Goal: Feedback & Contribution: Contribute content

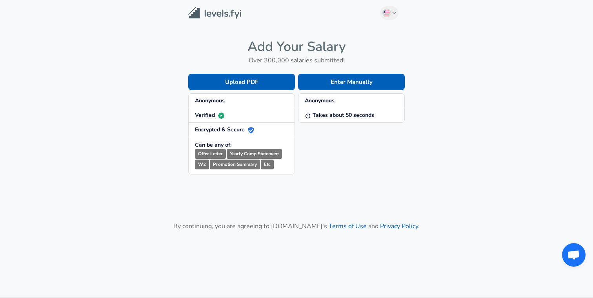
scroll to position [24, 0]
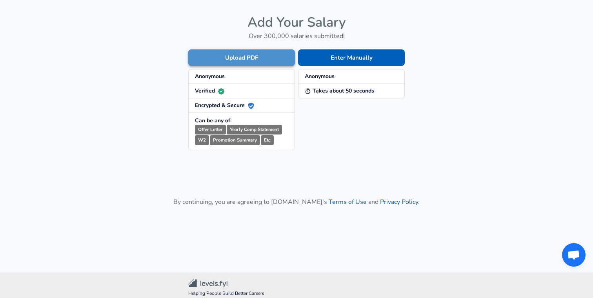
click at [239, 49] on button "Upload PDF" at bounding box center [241, 57] width 107 height 16
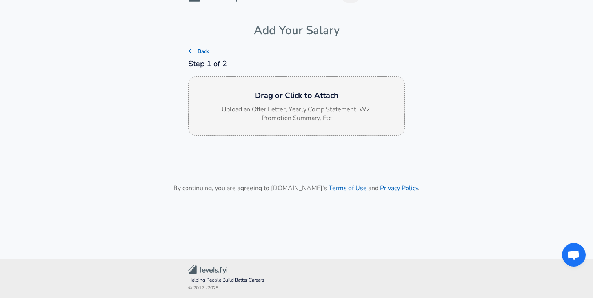
click at [298, 104] on div "Drag or Click to Attach Upload an Offer Letter, Yearly Comp Statement, W2, Prom…" at bounding box center [296, 107] width 217 height 60
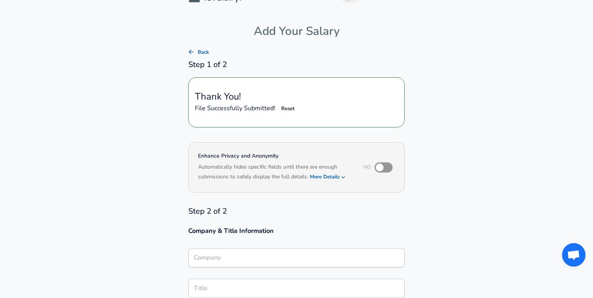
scroll to position [20, 0]
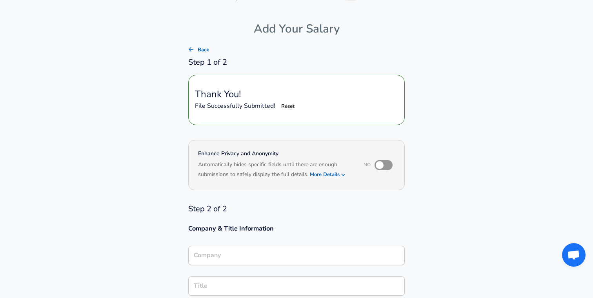
type input "Software Engineer"
type input "Dream11"
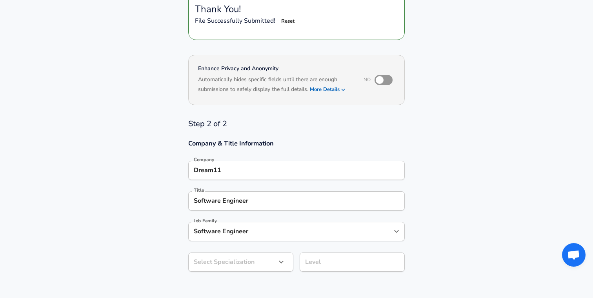
scroll to position [0, 0]
click at [257, 193] on body "English ([GEOGRAPHIC_DATA]) Change Restart Add Your Salary Back Step 1 of 2 Tha…" at bounding box center [296, 44] width 593 height 298
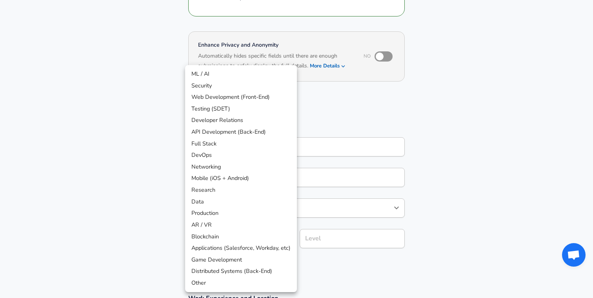
click at [224, 274] on li "Distributed Systems (Back-End)" at bounding box center [241, 272] width 112 height 12
type input "Distributed Systems (Back-End)"
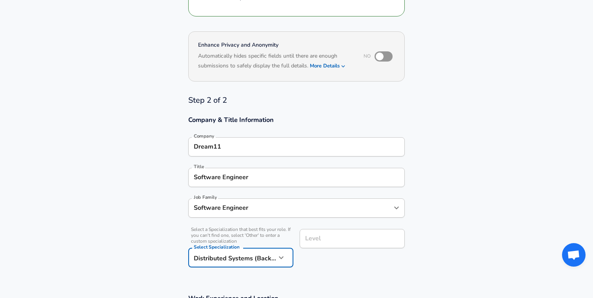
click at [351, 240] on input "Level" at bounding box center [352, 239] width 98 height 12
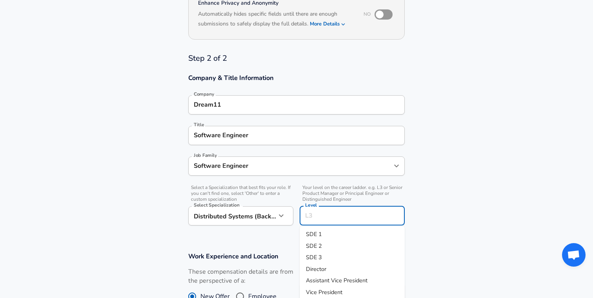
scroll to position [174, 0]
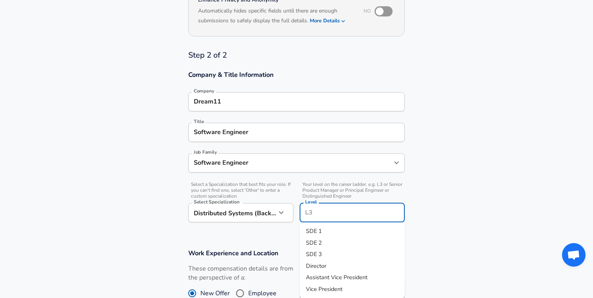
click at [340, 241] on li "SDE 2" at bounding box center [352, 243] width 105 height 12
type input "SDE 2"
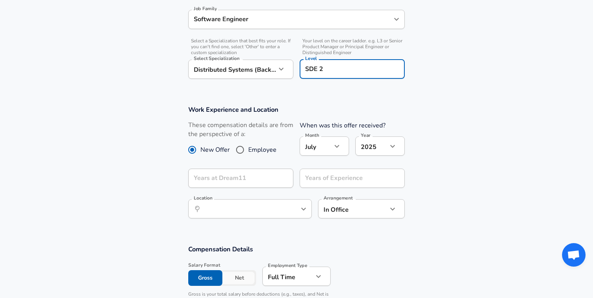
scroll to position [345, 0]
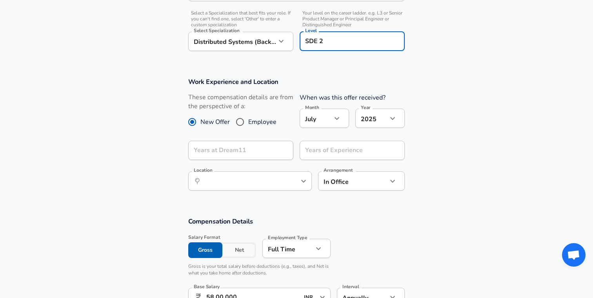
click at [243, 122] on input "Employee" at bounding box center [240, 122] width 16 height 13
radio input "true"
radio input "false"
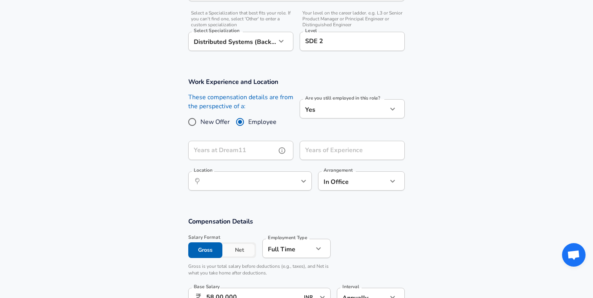
click at [252, 148] on input "Years at Dream11" at bounding box center [232, 150] width 88 height 19
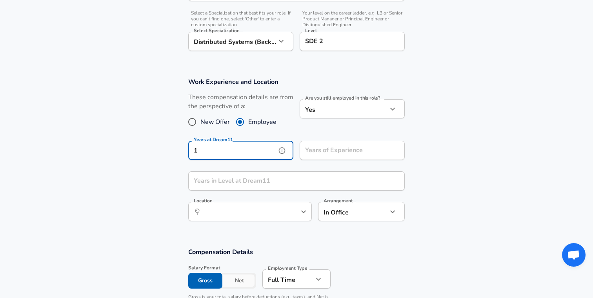
type input "1"
click at [351, 157] on input "Years of Experience" at bounding box center [344, 150] width 88 height 19
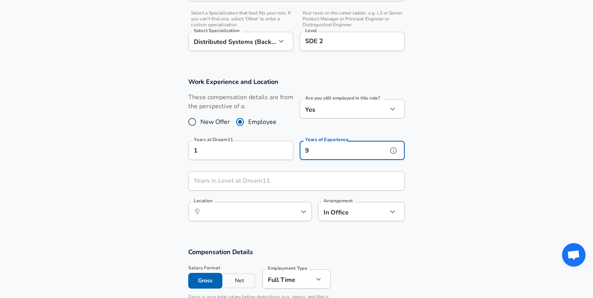
type input "9"
click at [290, 180] on input "Years in Level at Dream11" at bounding box center [287, 181] width 199 height 19
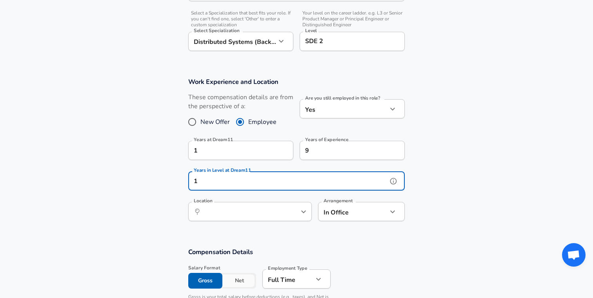
type input "1"
click at [246, 211] on input "Location" at bounding box center [241, 212] width 80 height 12
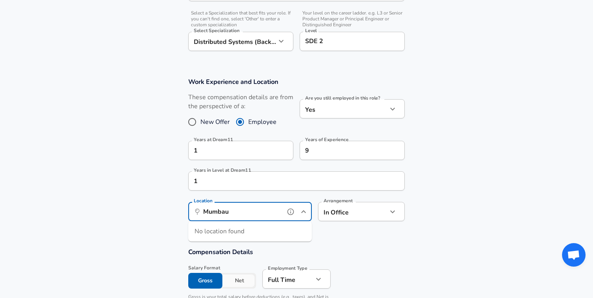
click at [224, 227] on div "No location found" at bounding box center [250, 231] width 124 height 20
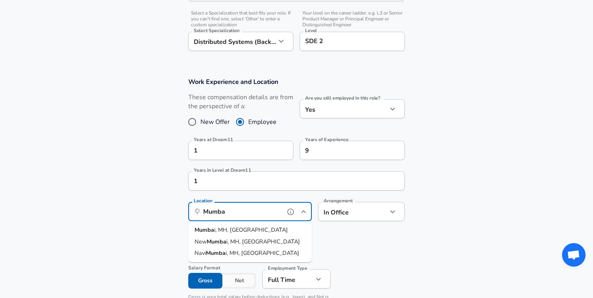
click at [228, 226] on span "i, MH, [GEOGRAPHIC_DATA]" at bounding box center [251, 230] width 74 height 8
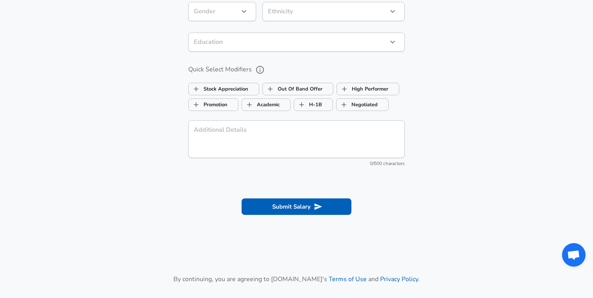
scroll to position [909, 0]
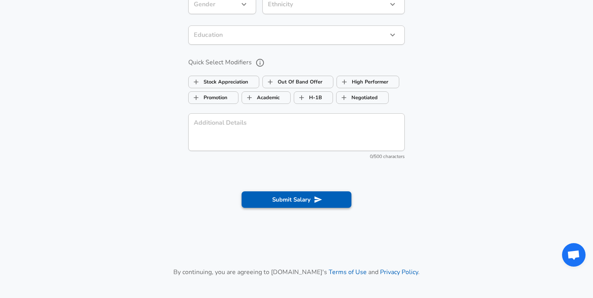
type input "[GEOGRAPHIC_DATA], MH, [GEOGRAPHIC_DATA]"
click at [296, 205] on button "Submit Salary" at bounding box center [297, 200] width 110 height 16
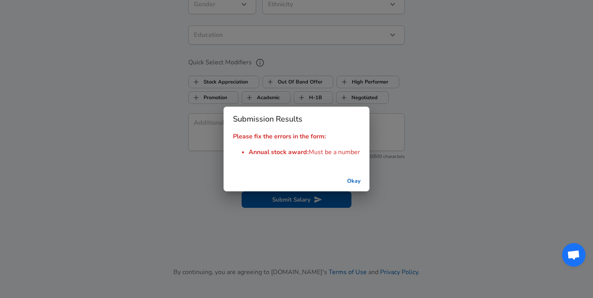
click at [359, 187] on button "Okay" at bounding box center [353, 181] width 25 height 15
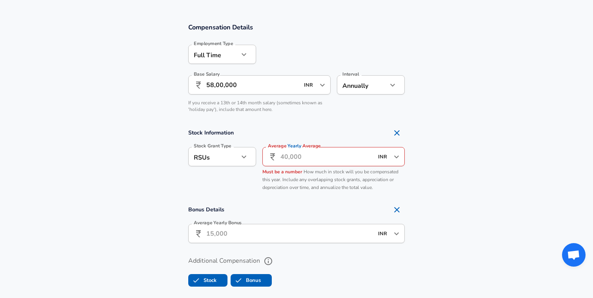
scroll to position [560, 0]
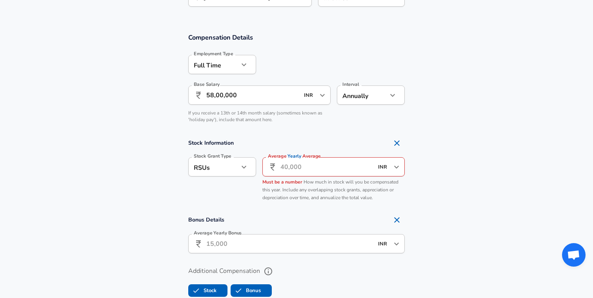
click at [312, 164] on input "Average Yearly Average" at bounding box center [327, 166] width 93 height 19
click at [400, 167] on icon "Open" at bounding box center [396, 166] width 9 height 9
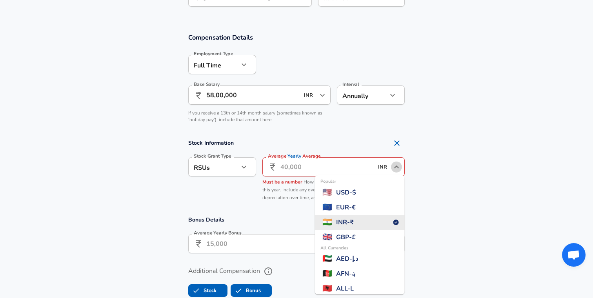
click at [400, 167] on icon "Close" at bounding box center [396, 166] width 9 height 9
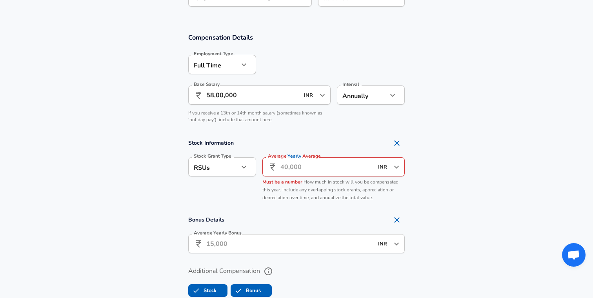
click at [295, 168] on input "Average Yearly Average" at bounding box center [327, 166] width 93 height 19
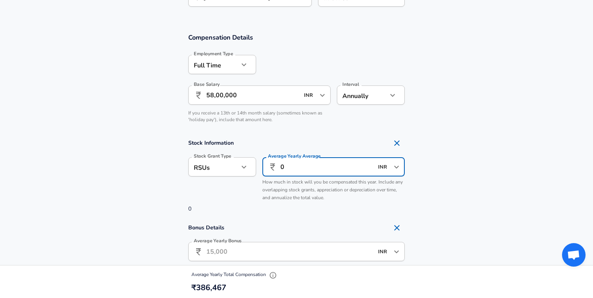
type input "0"
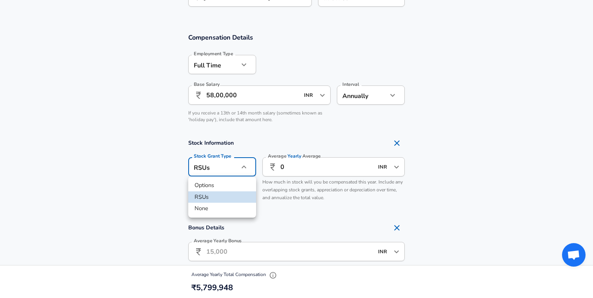
click at [212, 183] on li "Options" at bounding box center [222, 186] width 68 height 12
type input "option"
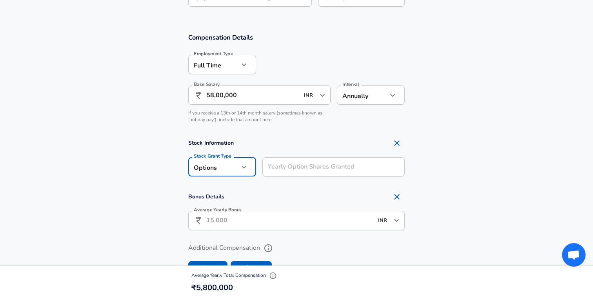
click at [316, 165] on div "Yearly Option Shares Granted Yearly Option Shares Granted" at bounding box center [334, 167] width 142 height 21
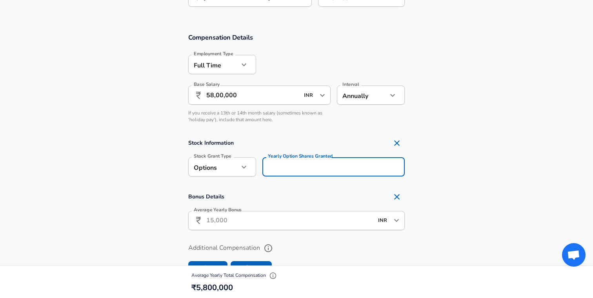
type input "9"
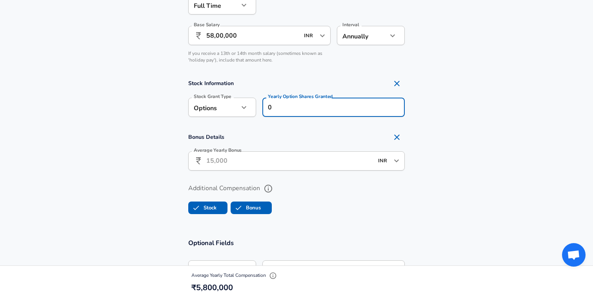
scroll to position [622, 0]
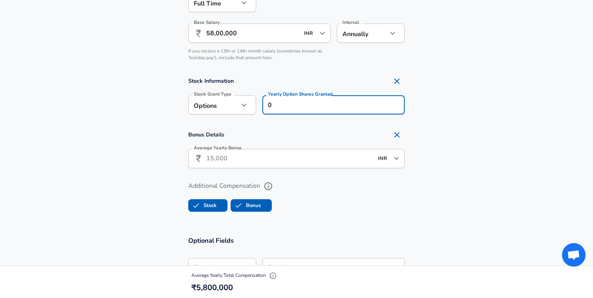
type input "0"
click at [310, 159] on input "Average Yearly Bonus" at bounding box center [289, 158] width 167 height 19
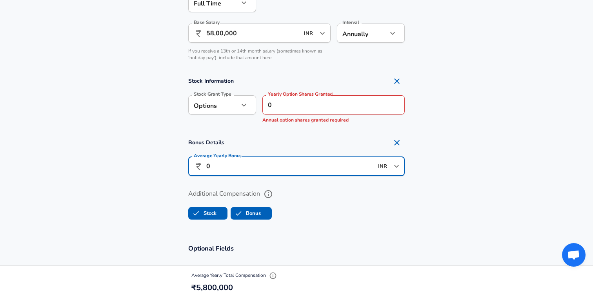
type input "0"
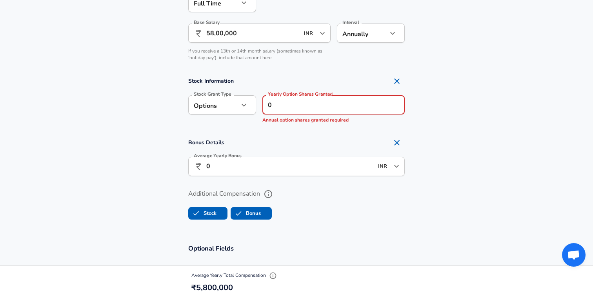
click at [333, 104] on input "0" at bounding box center [334, 104] width 142 height 19
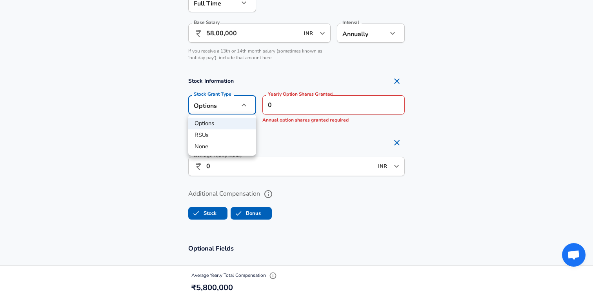
click at [206, 145] on li "None" at bounding box center [222, 147] width 68 height 12
type input "none"
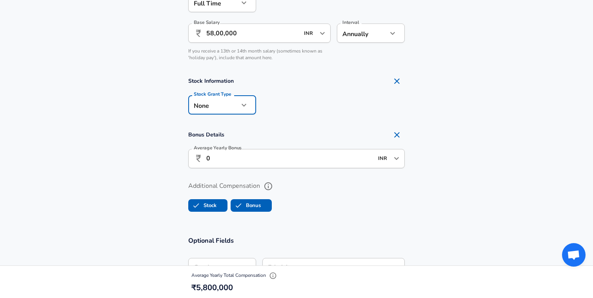
click at [392, 135] on icon "Remove Section" at bounding box center [396, 134] width 9 height 9
checkbox input "false"
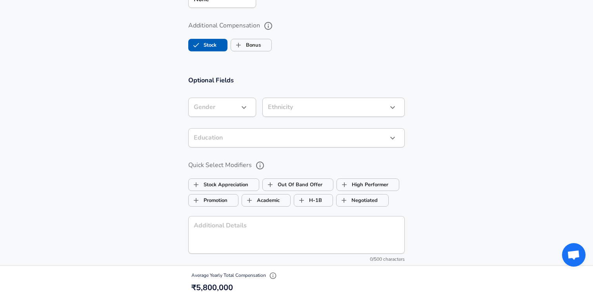
scroll to position [675, 0]
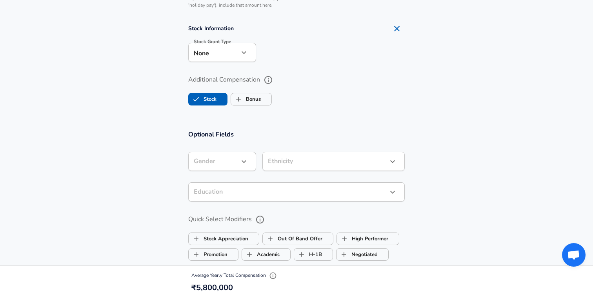
click at [215, 101] on label "Stock" at bounding box center [203, 99] width 28 height 15
checkbox input "false"
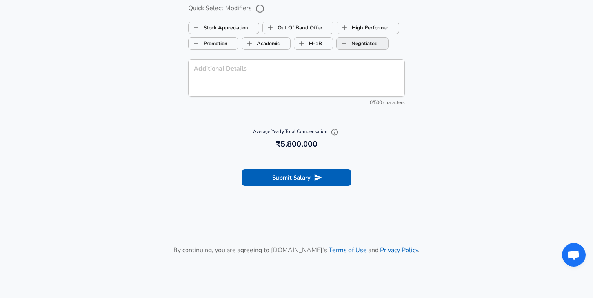
scroll to position [894, 0]
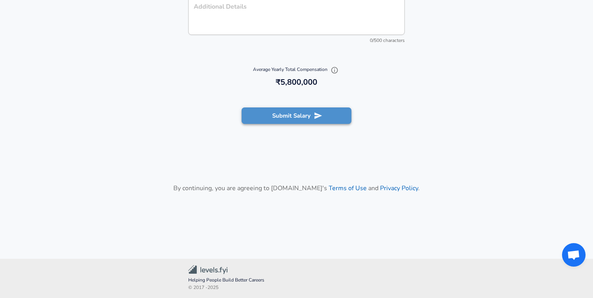
click at [311, 117] on button "Submit Salary" at bounding box center [297, 116] width 110 height 16
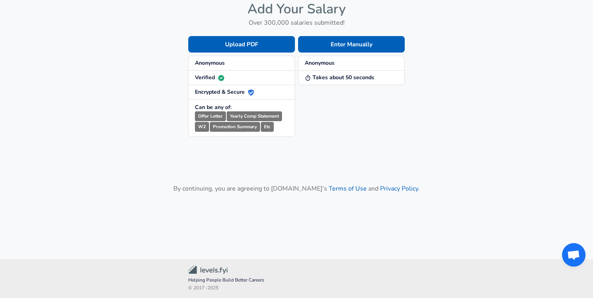
scroll to position [38, 0]
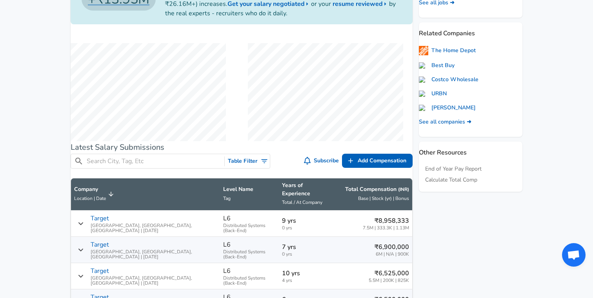
scroll to position [287, 0]
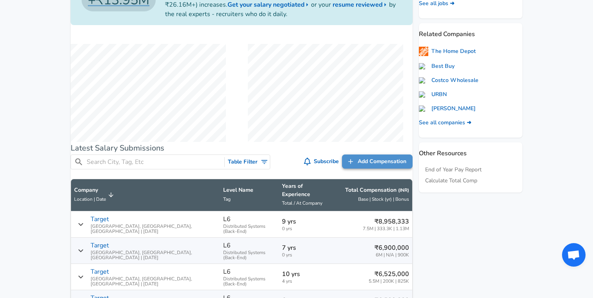
click at [363, 167] on span "Add Compensation" at bounding box center [382, 162] width 49 height 10
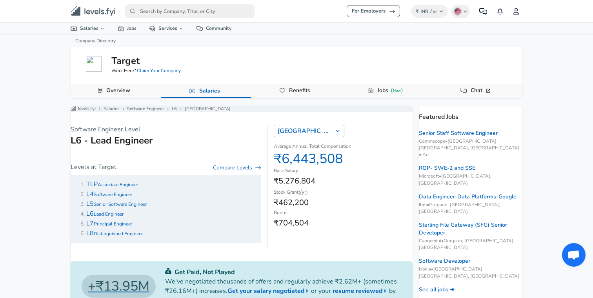
click at [90, 11] on icon "Levels FYI Logo" at bounding box center [93, 11] width 45 height 11
